Goal: Transaction & Acquisition: Purchase product/service

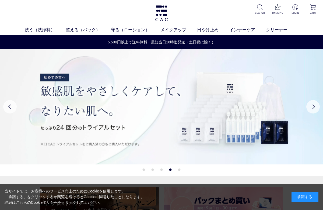
click at [146, 41] on link "アイ" at bounding box center [144, 40] width 8 height 4
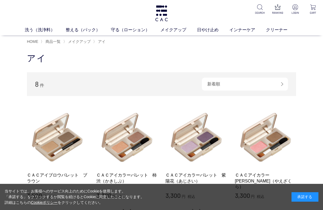
click at [175, 41] on link "フェイスカラー" at bounding box center [170, 40] width 26 height 4
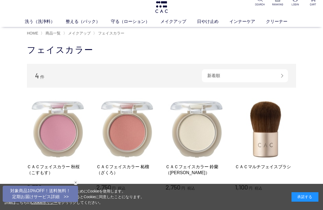
scroll to position [8, 0]
click at [210, 136] on img at bounding box center [196, 128] width 61 height 61
